Goal: Find contact information: Find contact information

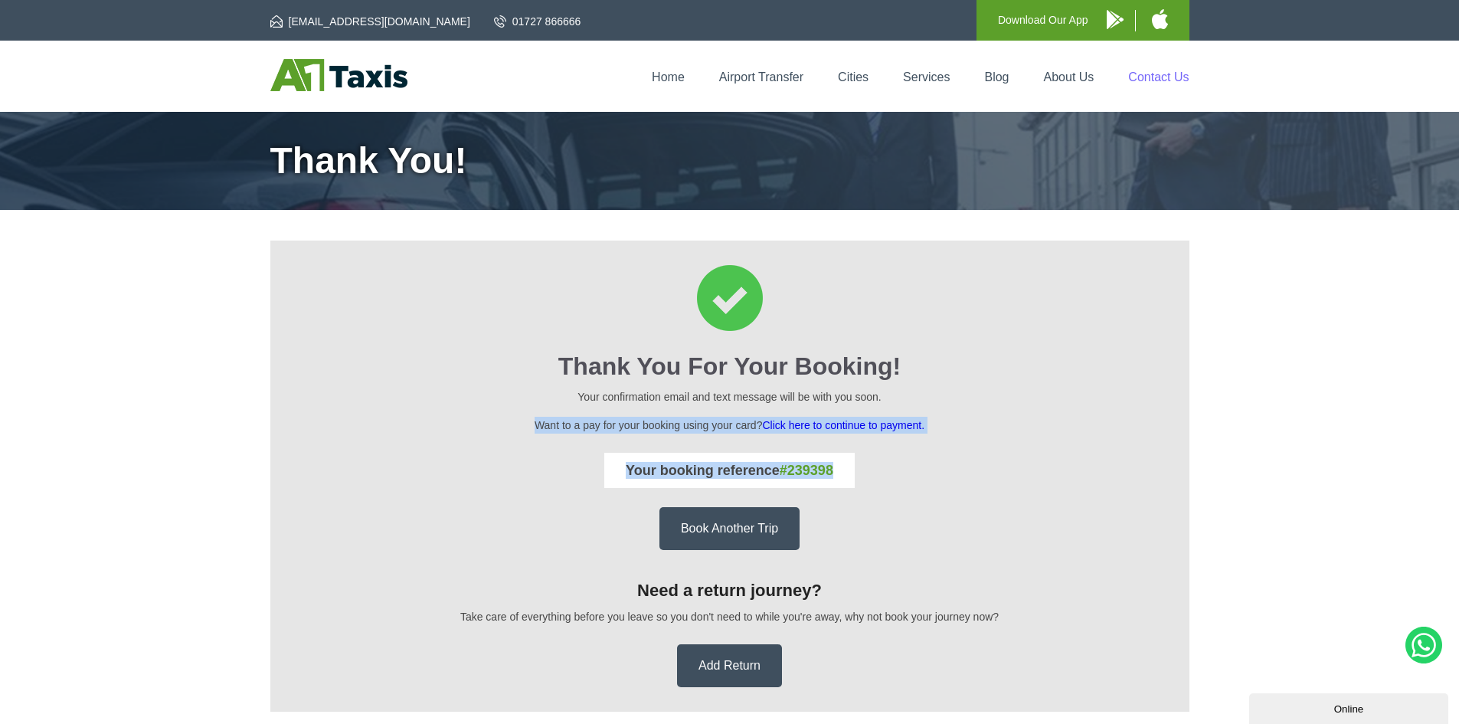
click at [1137, 76] on link "Contact Us" at bounding box center [1158, 76] width 61 height 13
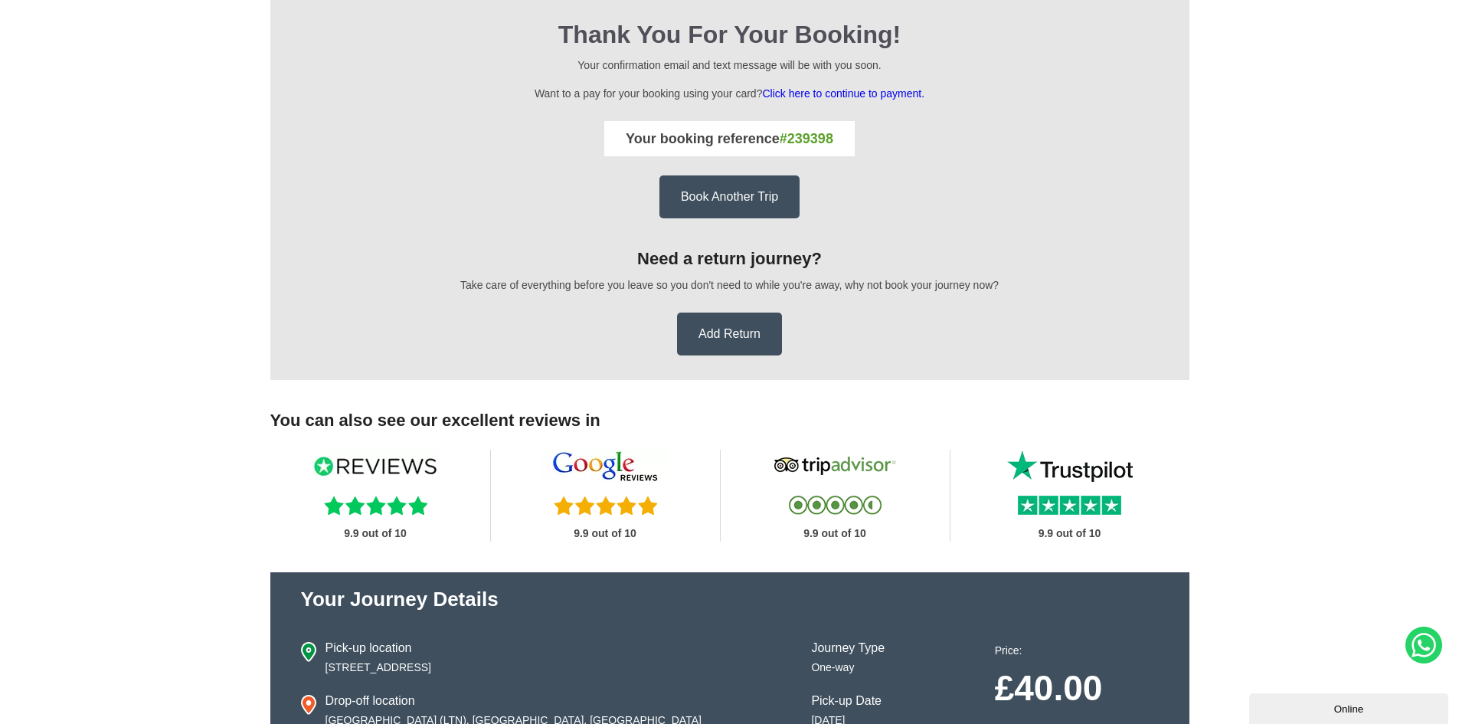
scroll to position [345, 0]
